Goal: Book appointment/travel/reservation

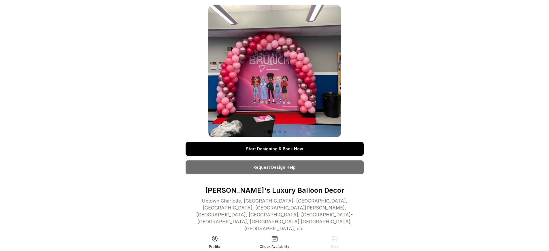
click at [274, 149] on link "Start Designing & Book Now" at bounding box center [275, 149] width 178 height 14
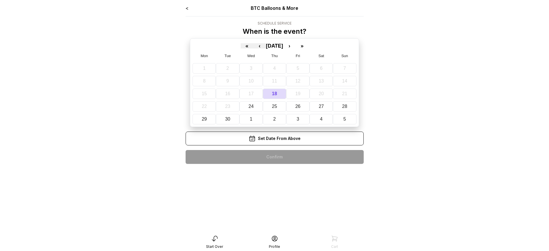
click at [274, 157] on div "< BTC Balloons & More Schedule Service When is the event? « ‹ [DATE] › » Mon Tu…" at bounding box center [275, 87] width 178 height 164
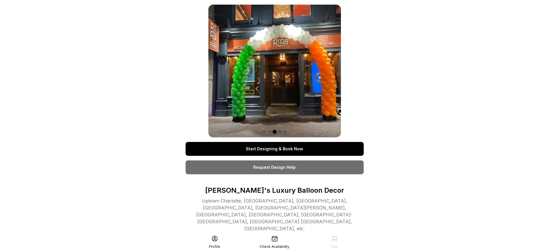
click at [274, 149] on link "Start Designing & Book Now" at bounding box center [275, 149] width 178 height 14
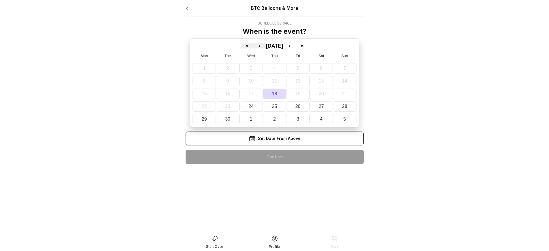
click at [274, 157] on div "< BTC Balloons & More Schedule Service When is the event? « ‹ [DATE] › » Mon Tu…" at bounding box center [275, 87] width 178 height 164
